Goal: Find specific page/section: Find specific page/section

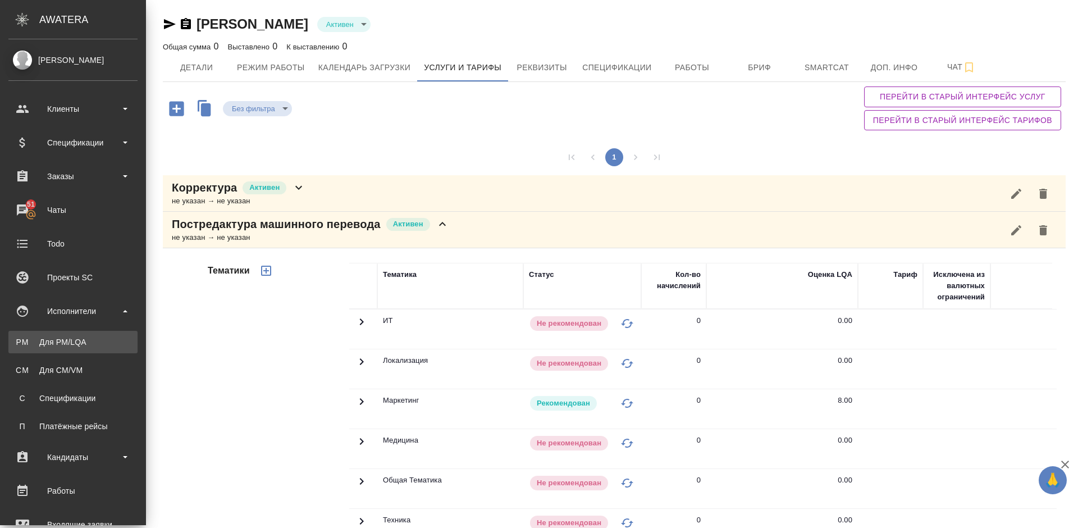
scroll to position [17, 0]
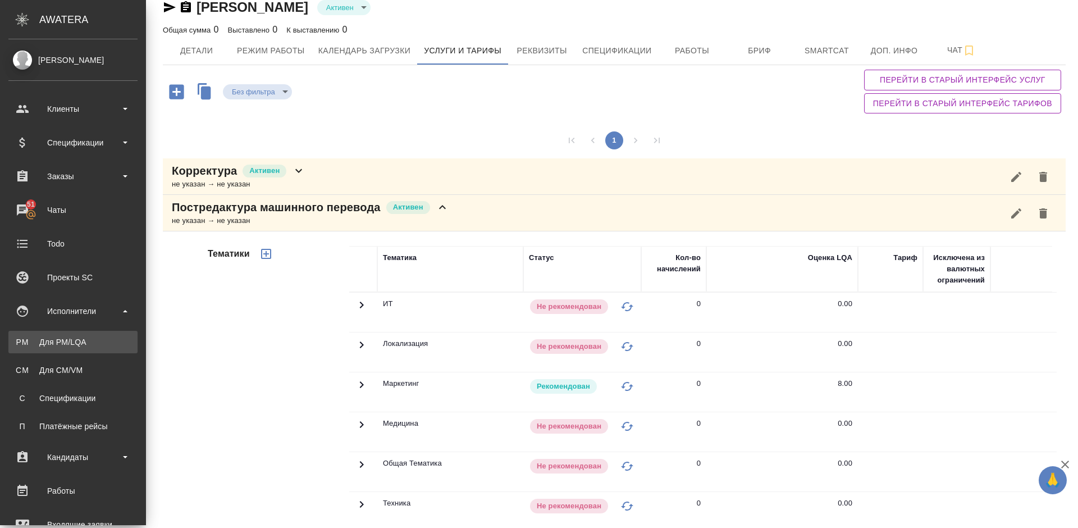
click at [100, 337] on div "Для PM/LQA" at bounding box center [73, 341] width 118 height 11
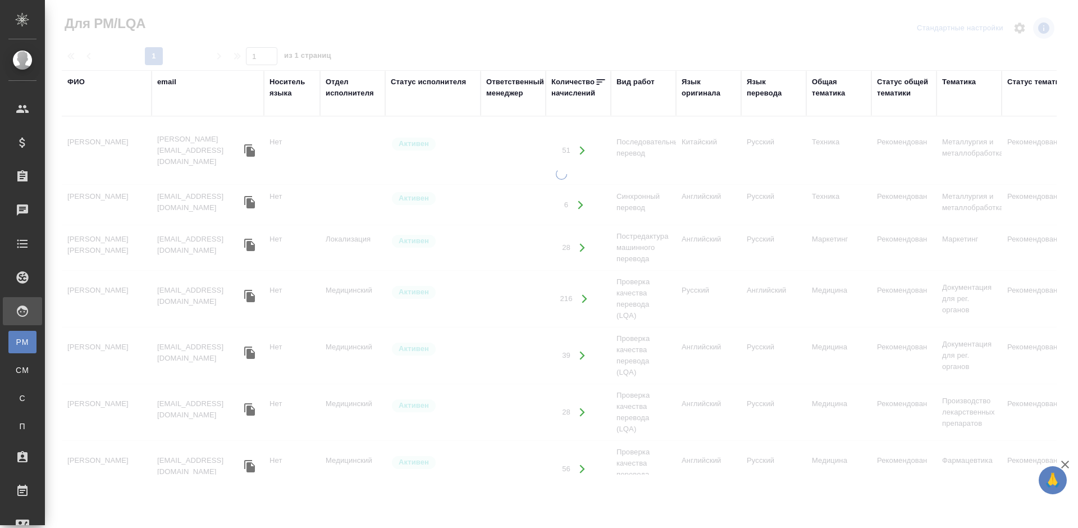
click at [81, 79] on div "ФИО" at bounding box center [75, 81] width 17 height 11
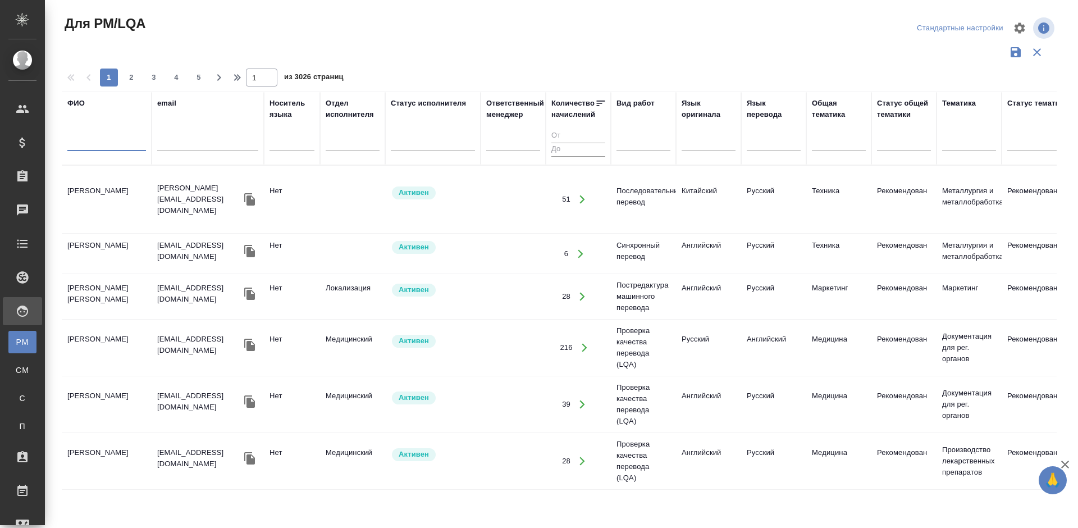
click at [105, 140] on input "text" at bounding box center [106, 144] width 79 height 14
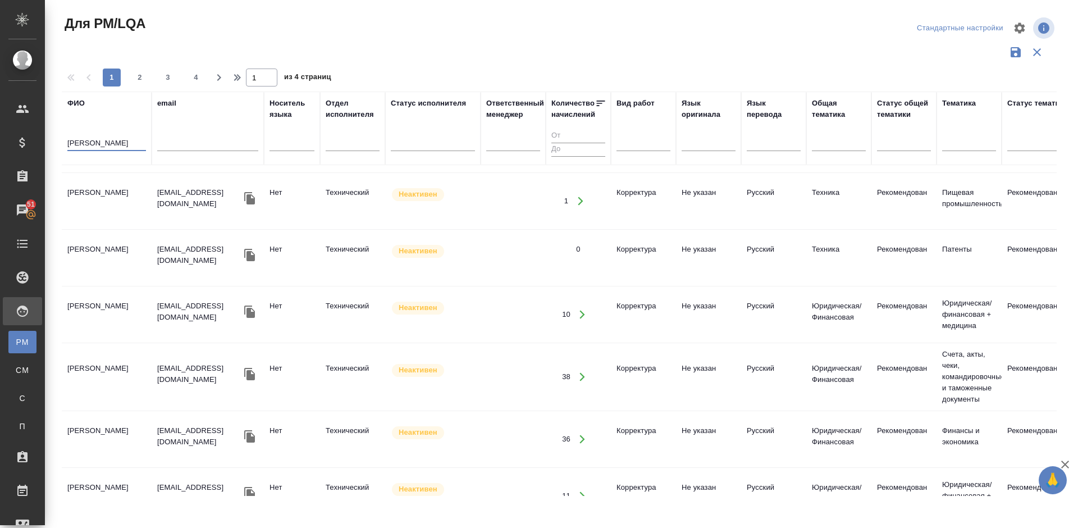
scroll to position [904, 0]
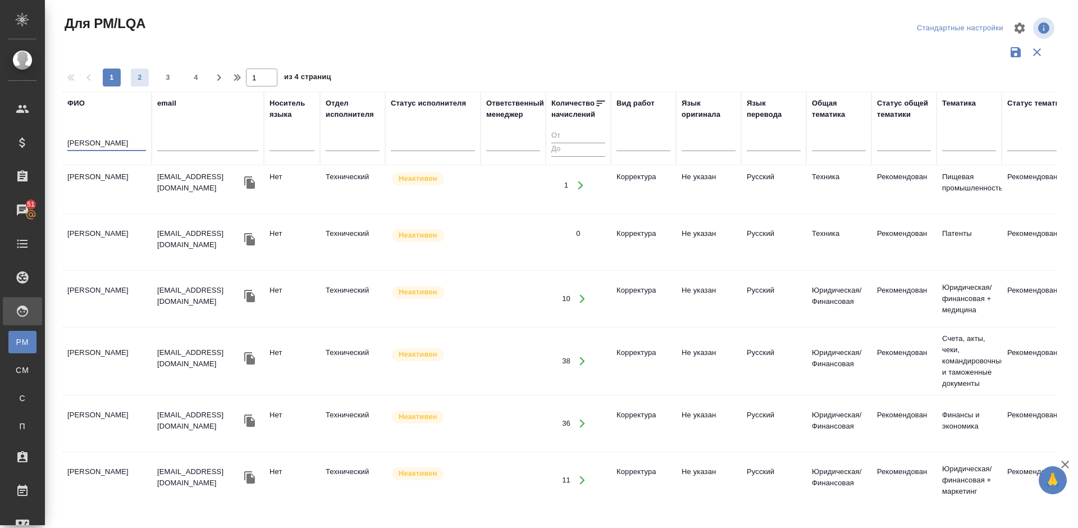
type input "[PERSON_NAME]"
click at [139, 79] on span "2" at bounding box center [140, 77] width 18 height 11
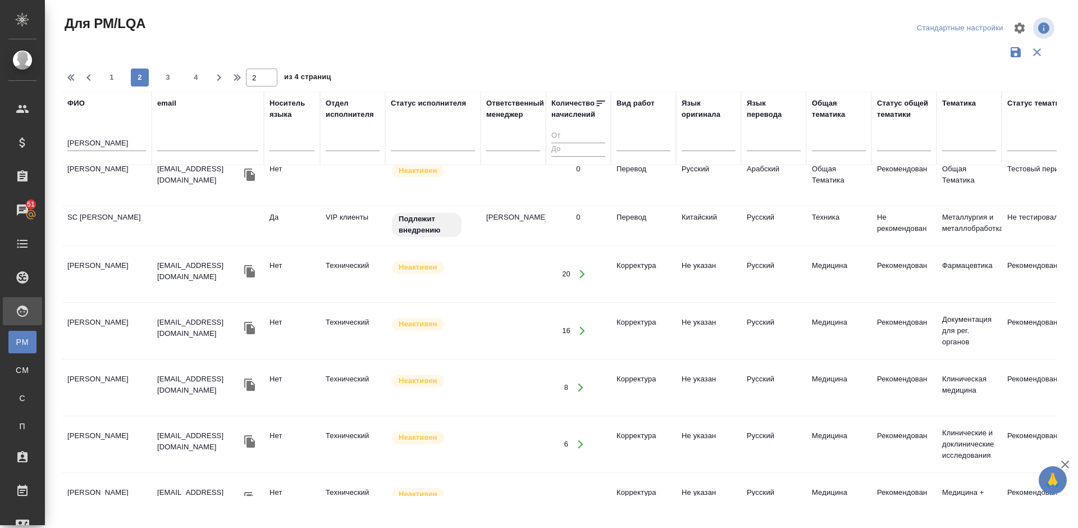
scroll to position [1056, 0]
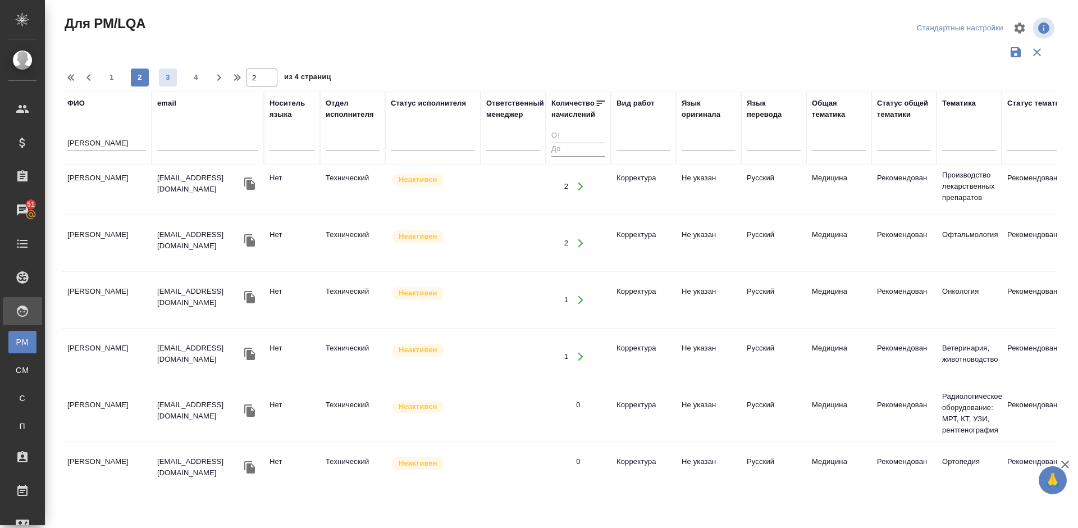
click at [171, 79] on span "3" at bounding box center [168, 77] width 18 height 11
type input "3"
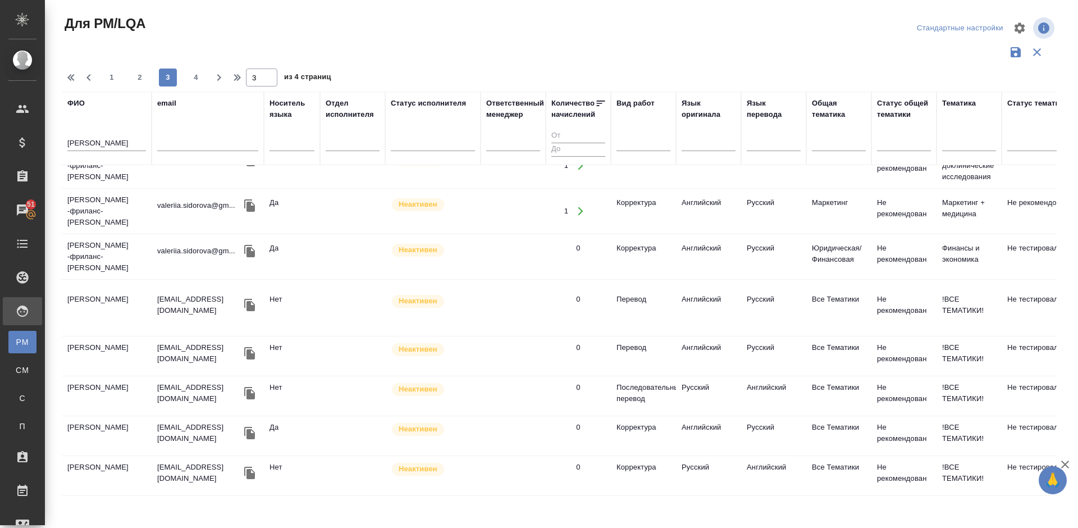
scroll to position [958, 0]
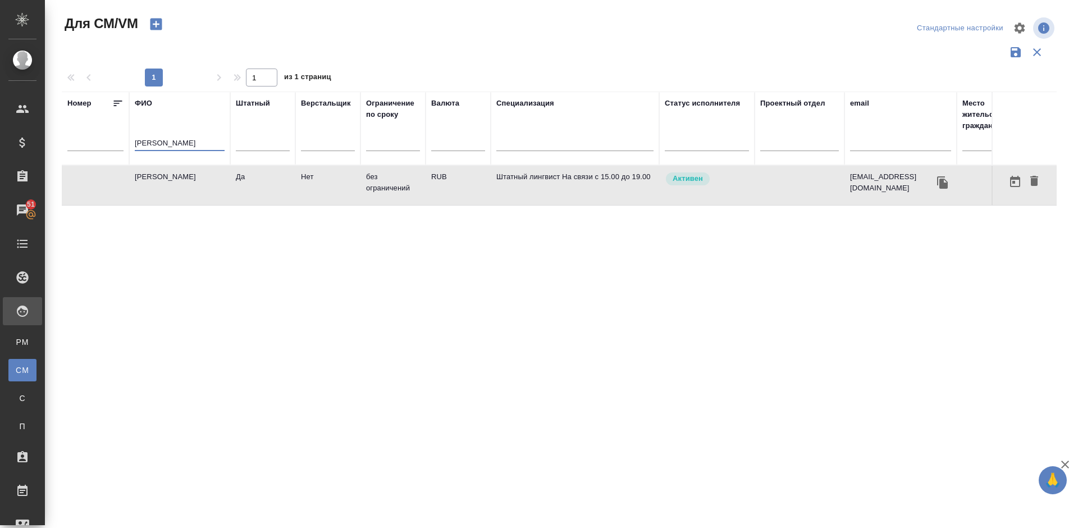
drag, startPoint x: 216, startPoint y: 145, endPoint x: 120, endPoint y: 146, distance: 96.0
click at [120, 146] on tr "Номер [PERSON_NAME] Верстальщик Ограничение по сроку Валюта Специализация Стату…" at bounding box center [661, 128] width 1199 height 74
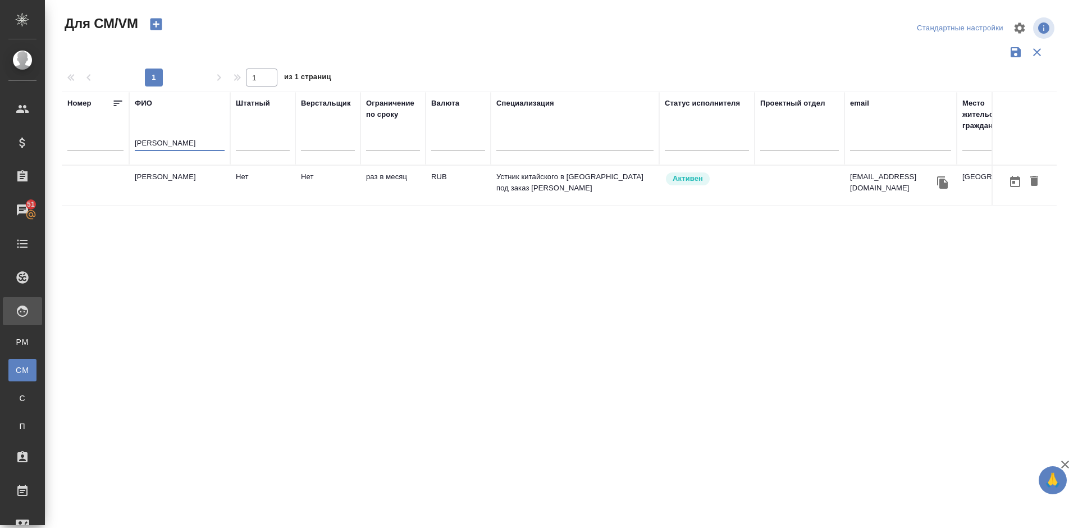
type input "[PERSON_NAME]"
click at [167, 191] on td "[PERSON_NAME]" at bounding box center [179, 185] width 101 height 39
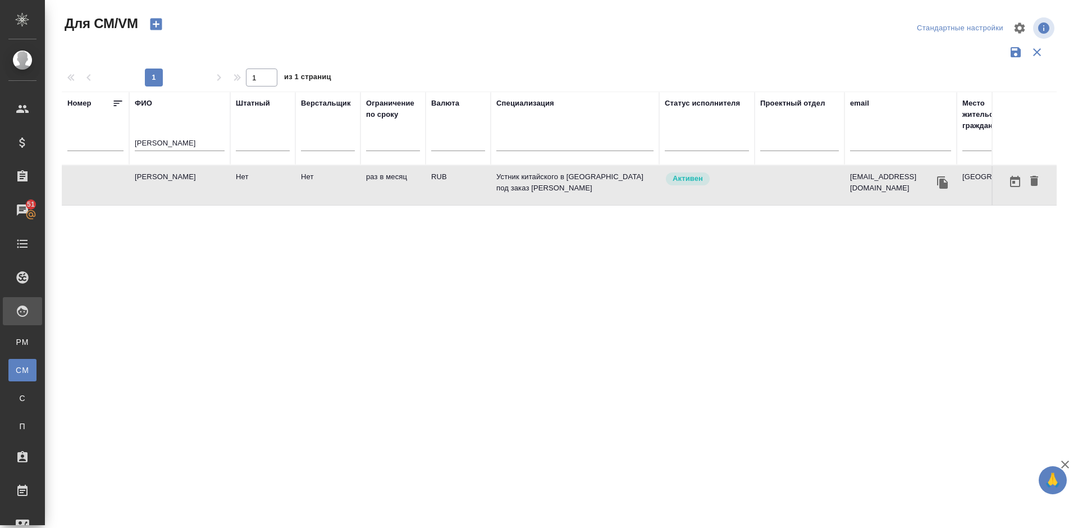
click at [167, 191] on td "[PERSON_NAME]" at bounding box center [179, 185] width 101 height 39
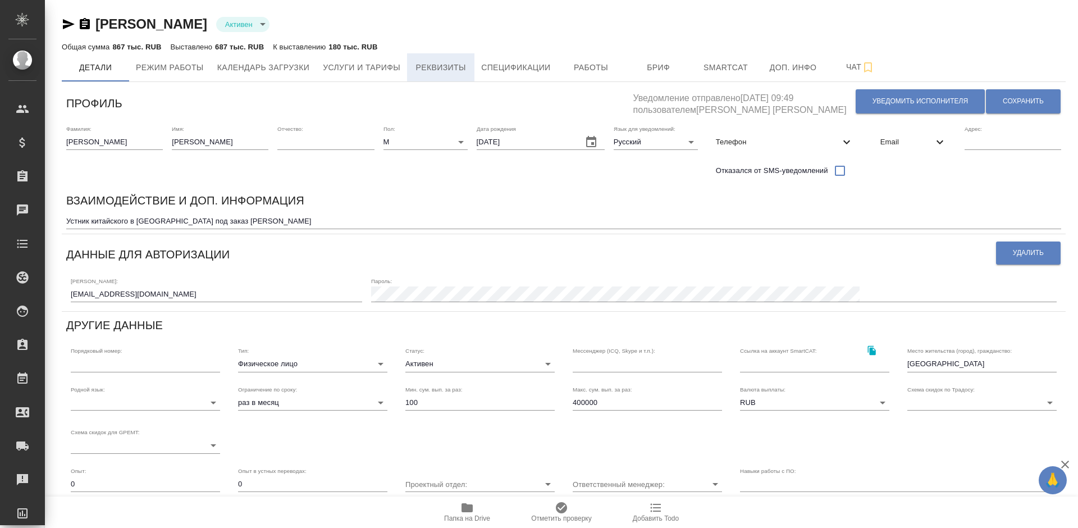
click at [447, 68] on span "Реквизиты" at bounding box center [441, 68] width 54 height 14
select select "10"
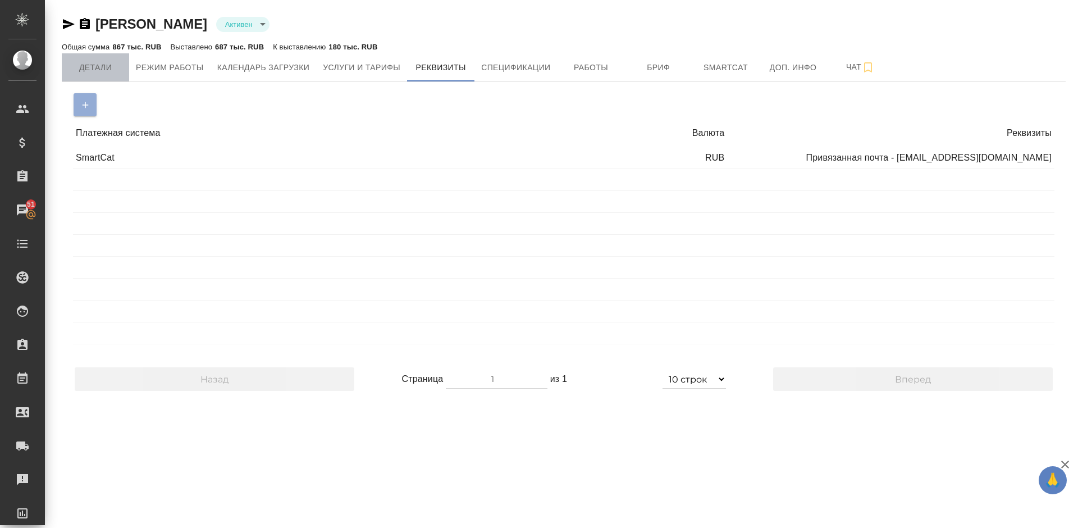
click at [101, 76] on button "Детали" at bounding box center [95, 67] width 67 height 28
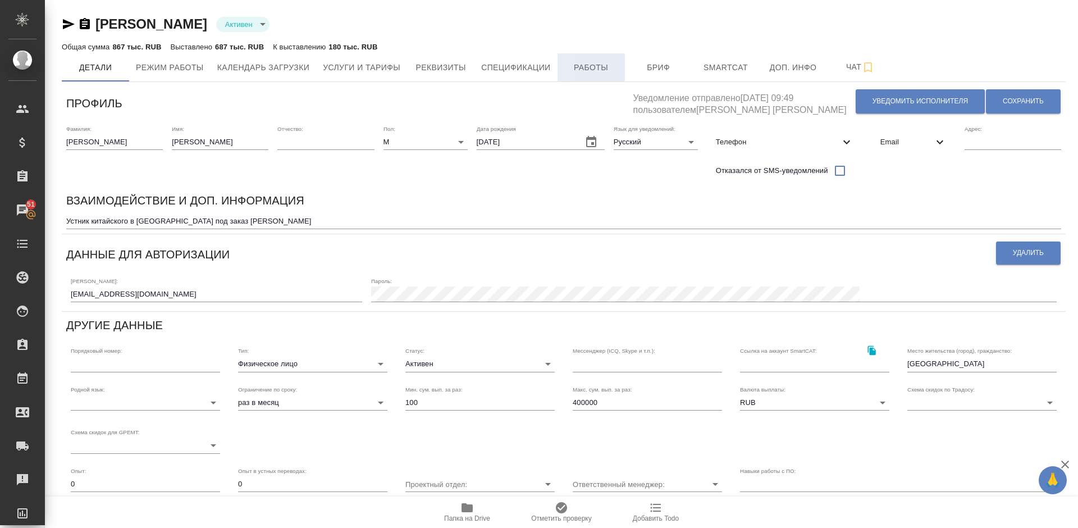
click at [585, 70] on span "Работы" at bounding box center [591, 68] width 54 height 14
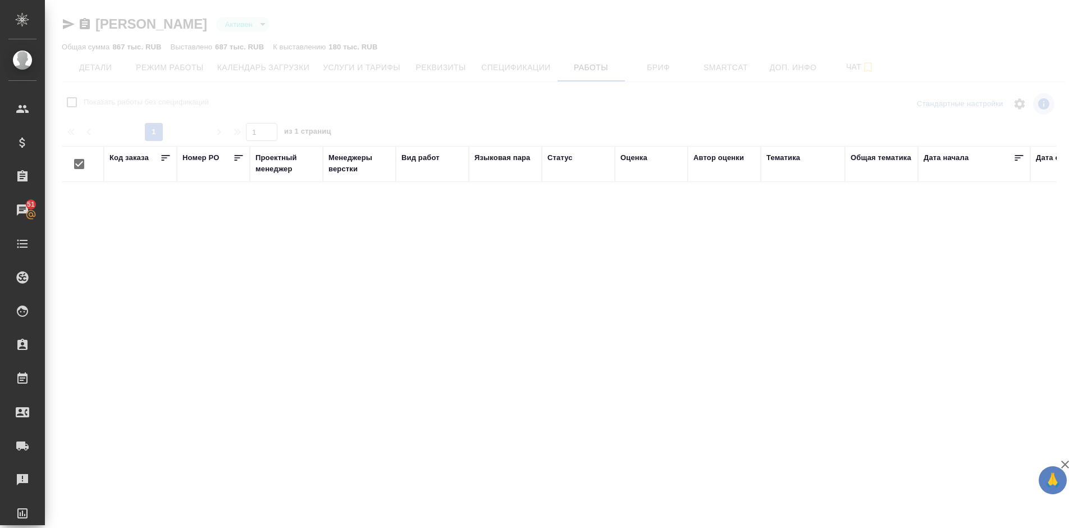
checkbox input "false"
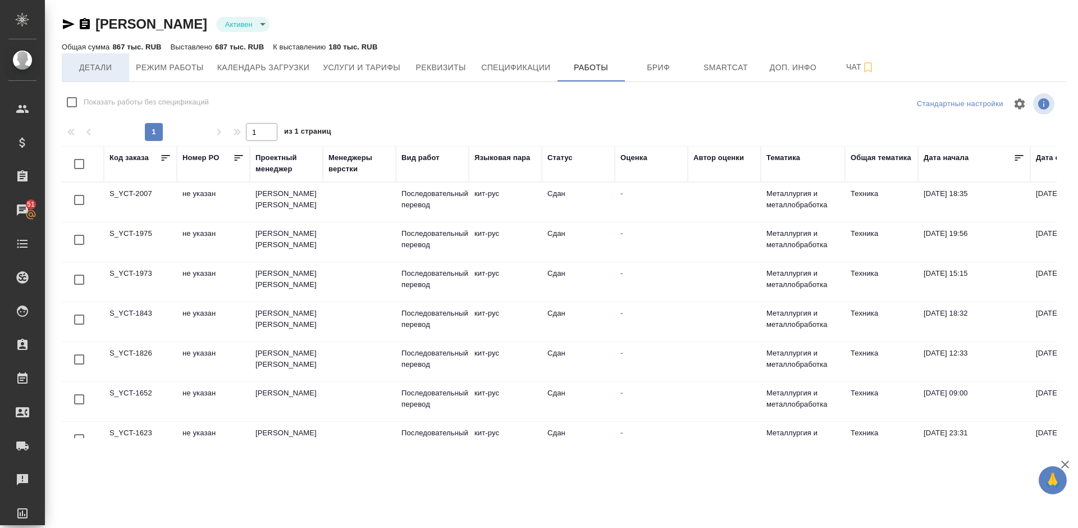
click at [94, 70] on span "Детали" at bounding box center [95, 68] width 54 height 14
